Goal: Task Accomplishment & Management: Use online tool/utility

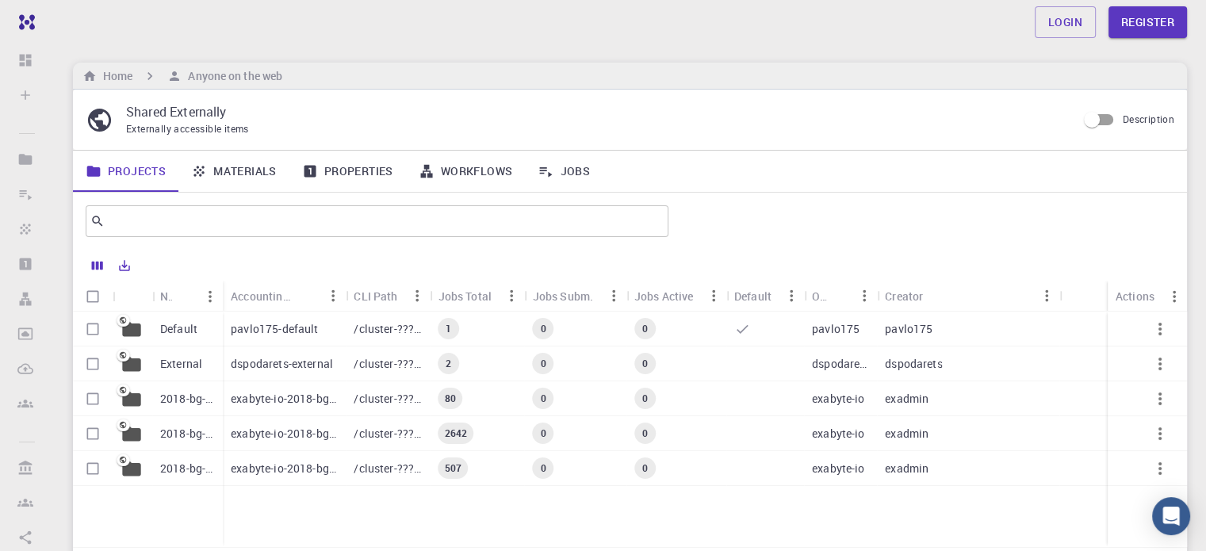
click at [314, 336] on div "pavlo175-default" at bounding box center [284, 329] width 123 height 35
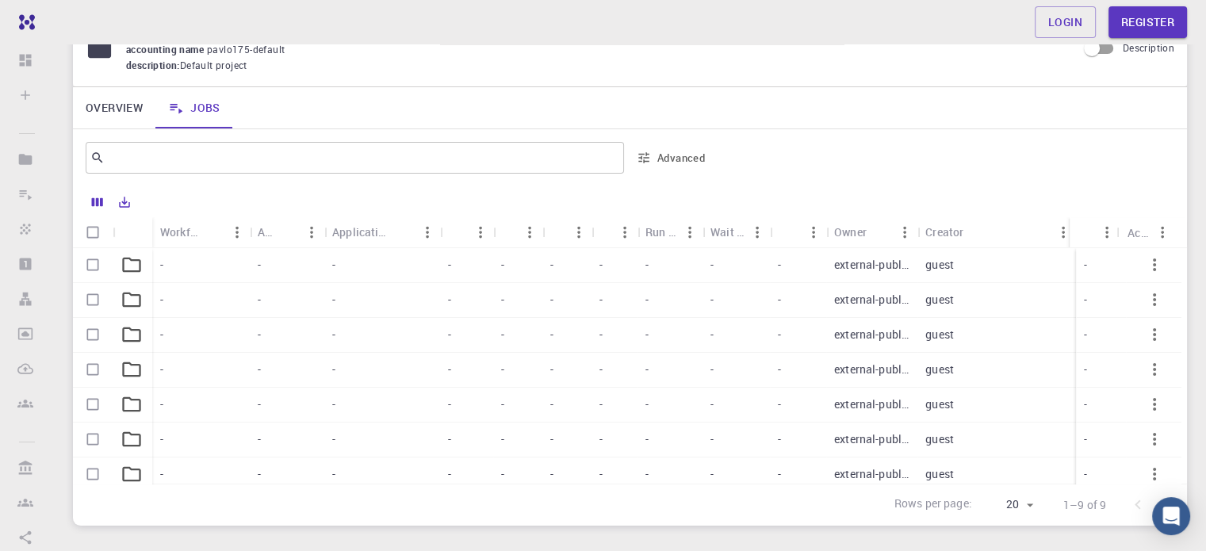
click at [298, 310] on div "-" at bounding box center [287, 300] width 75 height 35
drag, startPoint x: 298, startPoint y: 310, endPoint x: 221, endPoint y: 316, distance: 77.1
click at [221, 316] on div at bounding box center [624, 360] width 1102 height 224
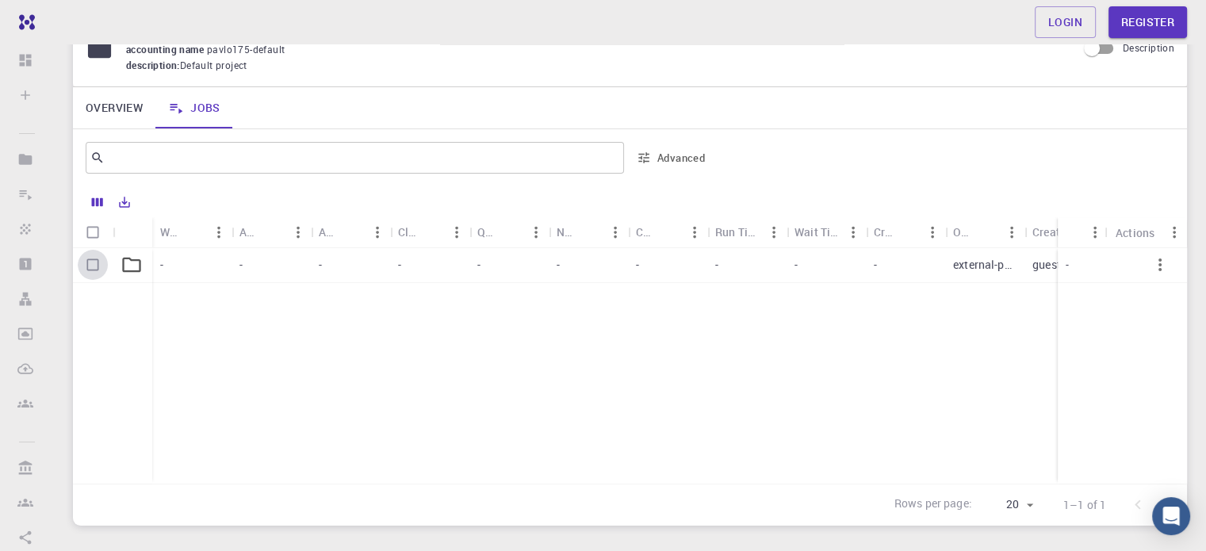
click at [104, 270] on input "Select row" at bounding box center [93, 265] width 30 height 30
checkbox input "true"
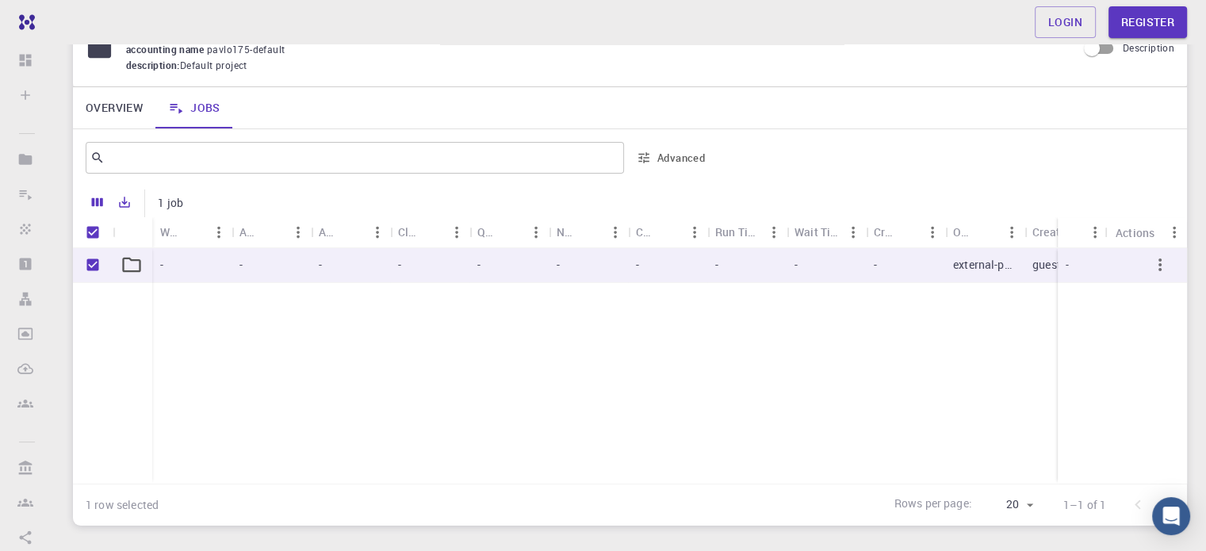
click at [130, 270] on icon at bounding box center [131, 265] width 18 height 15
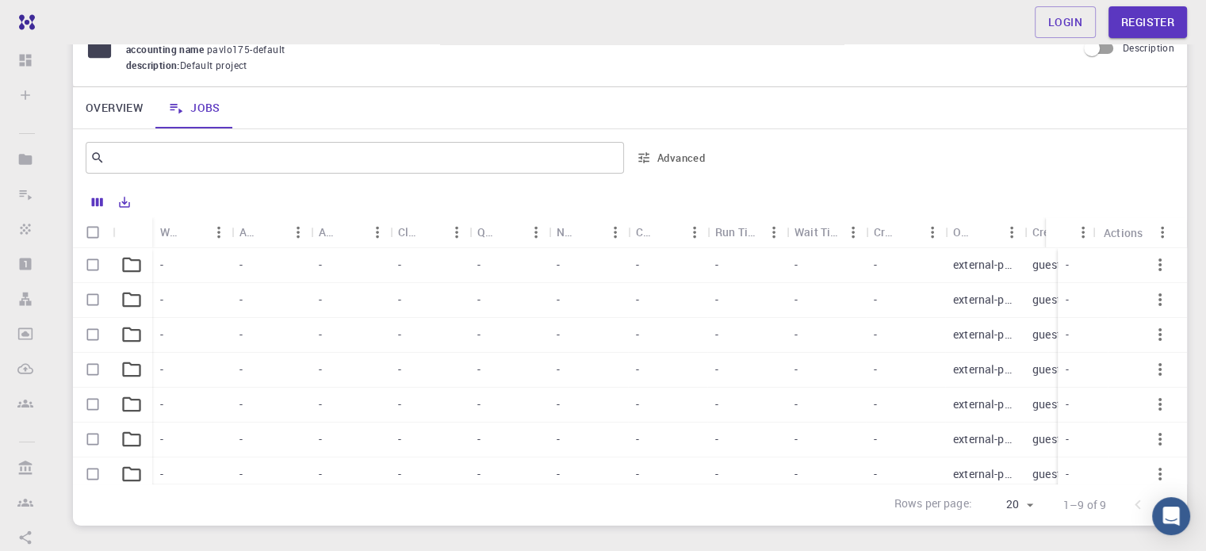
checkbox input "false"
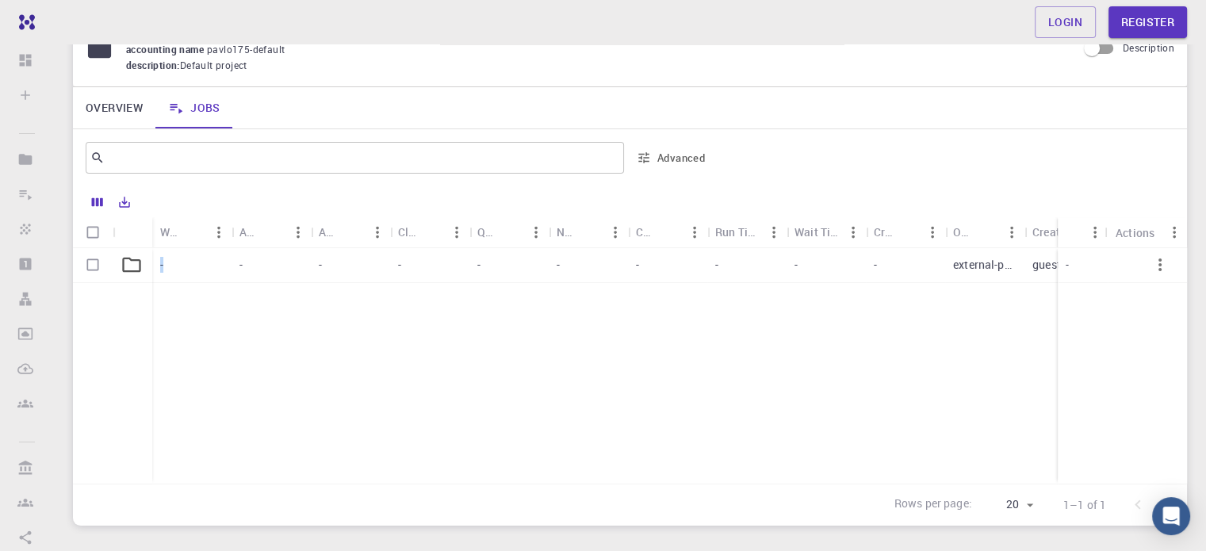
click at [200, 257] on div "-" at bounding box center [191, 265] width 79 height 35
